Goal: Navigation & Orientation: Find specific page/section

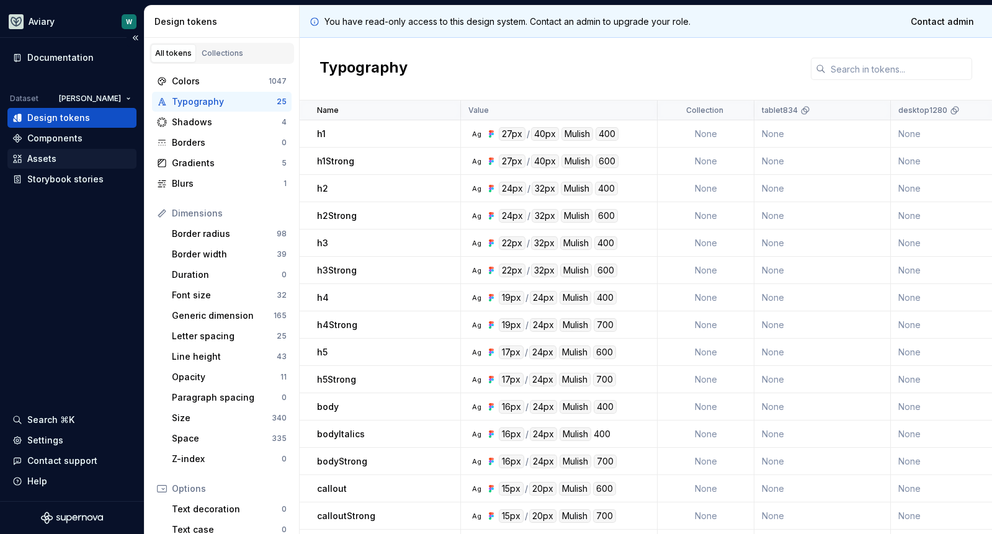
click at [46, 162] on div "Assets" at bounding box center [41, 159] width 29 height 12
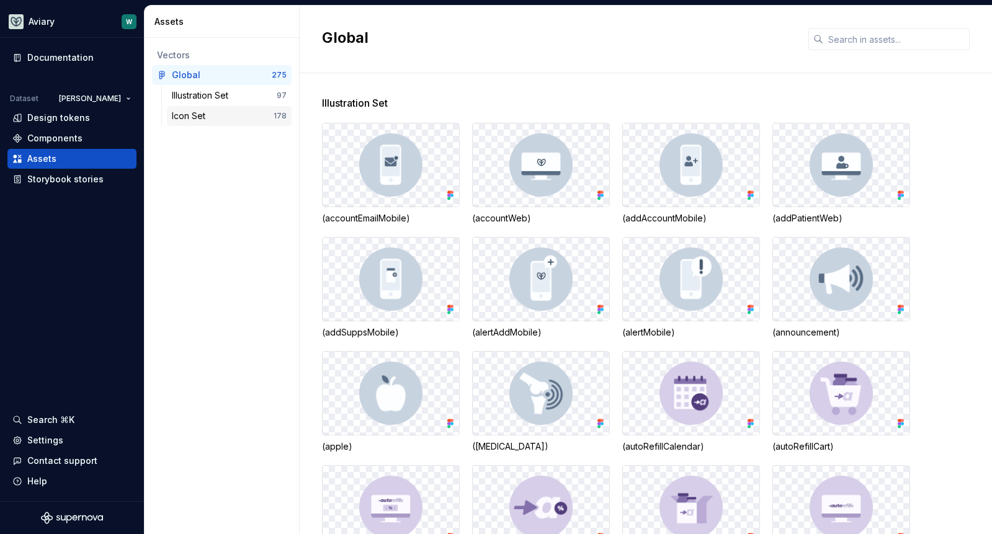
click at [202, 112] on div "Icon Set" at bounding box center [191, 116] width 38 height 12
